Goal: Check status

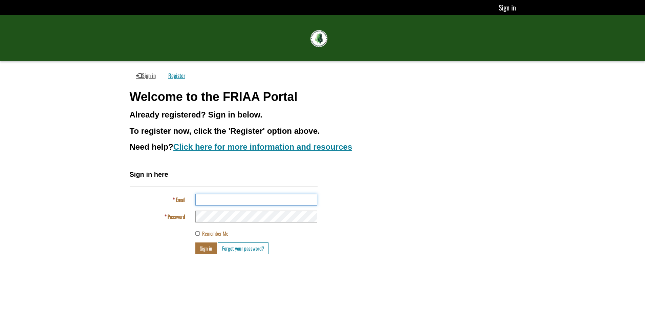
type input "**********"
click at [206, 246] on button "Sign in" at bounding box center [206, 249] width 21 height 12
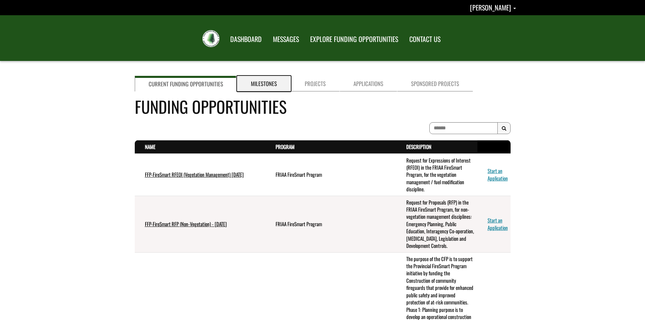
click at [253, 84] on link "Milestones" at bounding box center [264, 84] width 54 height 16
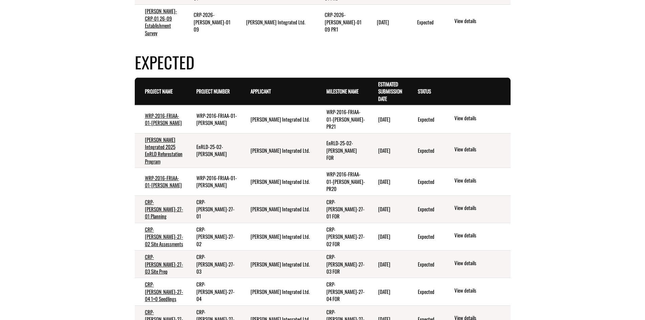
scroll to position [407, 0]
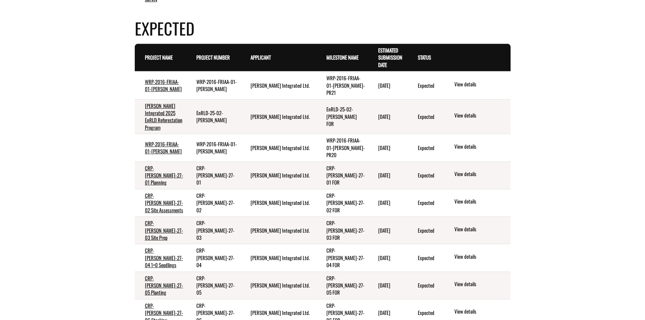
click at [386, 65] on th "Estimated Submission Date . sort descending" at bounding box center [388, 58] width 40 height 28
click at [385, 56] on link "Estimated Submission Date . sort descending" at bounding box center [390, 57] width 24 height 22
